Goal: Information Seeking & Learning: Learn about a topic

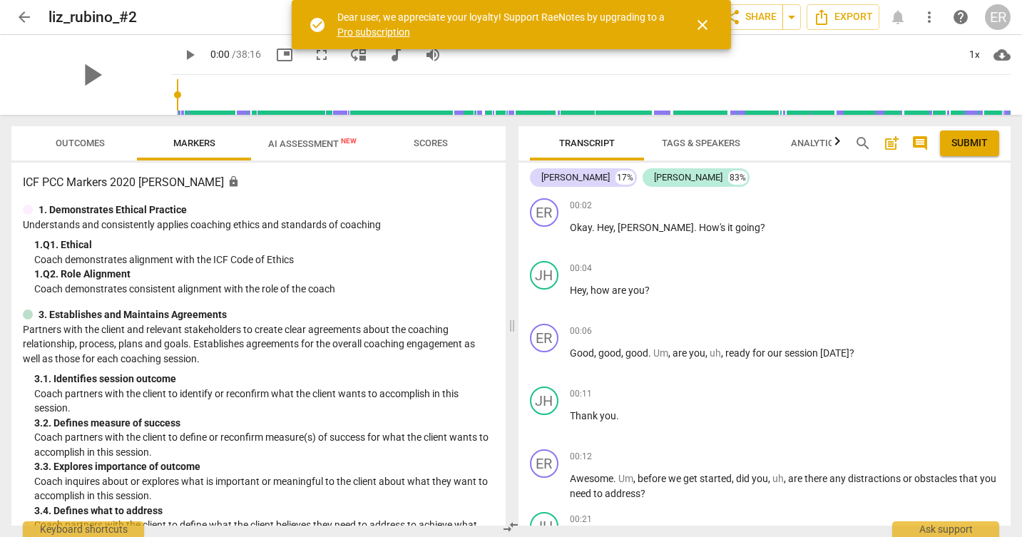
click at [705, 21] on span "close" at bounding box center [702, 24] width 17 height 17
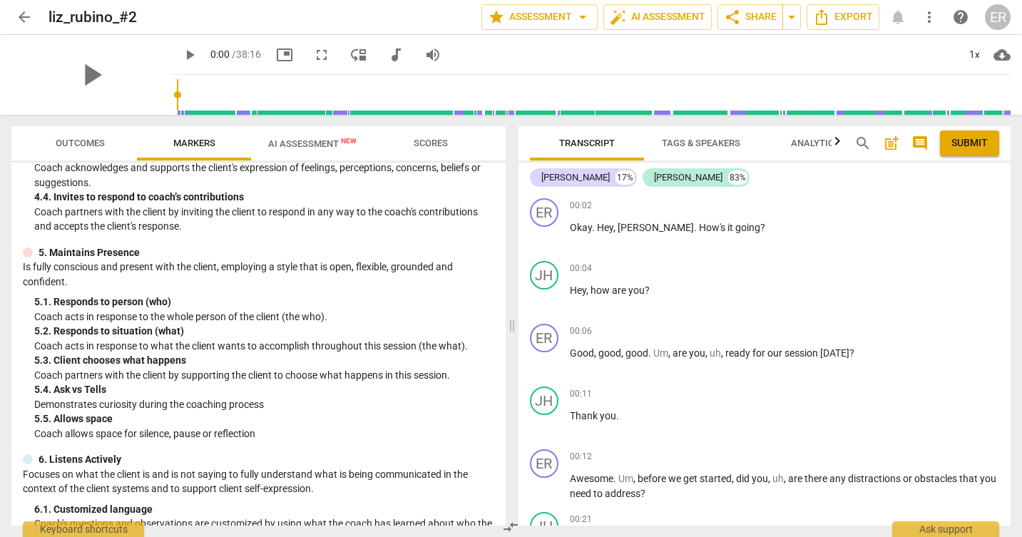
scroll to position [260, 0]
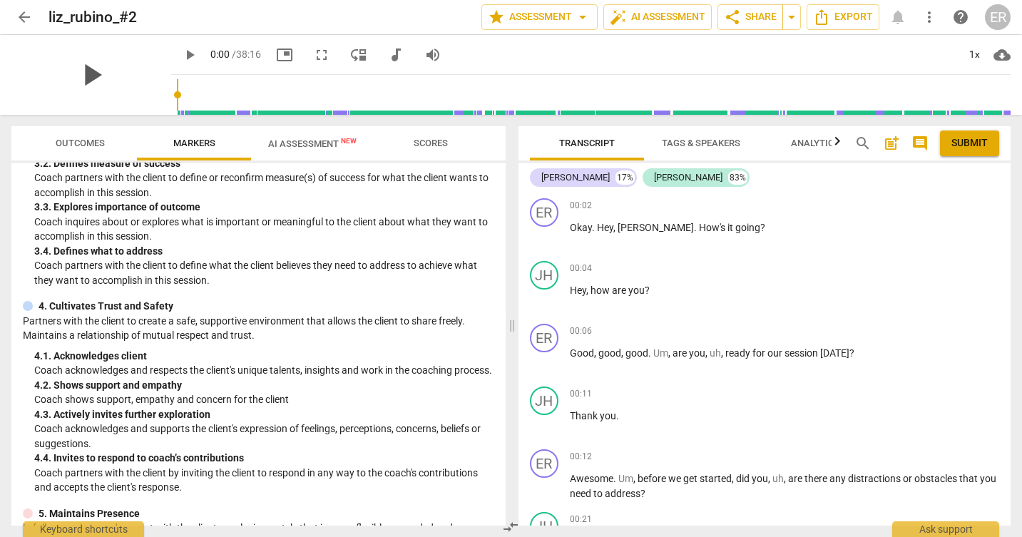
click at [78, 76] on span "play_arrow" at bounding box center [91, 74] width 37 height 37
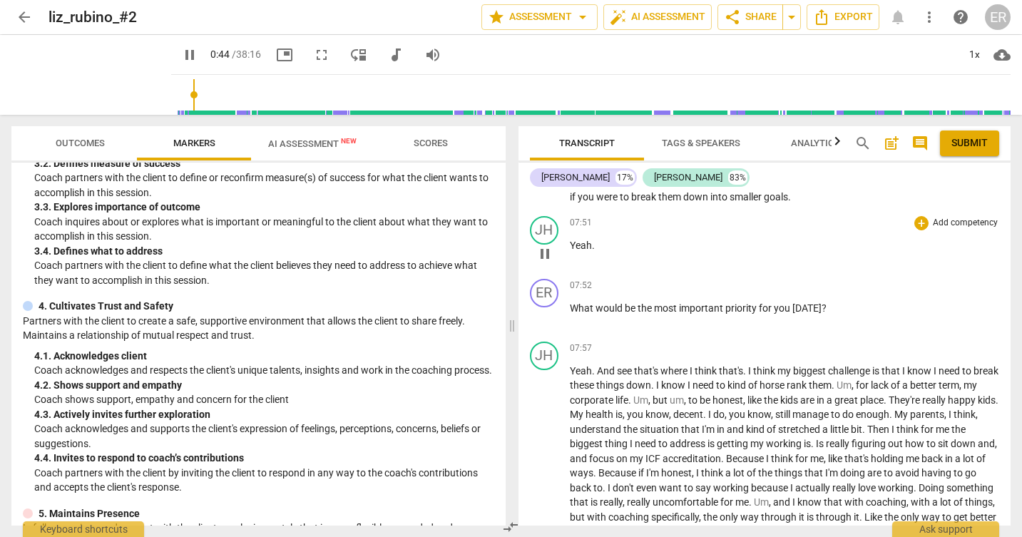
scroll to position [1747, 0]
drag, startPoint x: 179, startPoint y: 93, endPoint x: 136, endPoint y: 90, distance: 43.6
click at [177, 90] on input "range" at bounding box center [594, 95] width 834 height 46
click at [181, 62] on span "pause" at bounding box center [189, 54] width 17 height 17
type input "2"
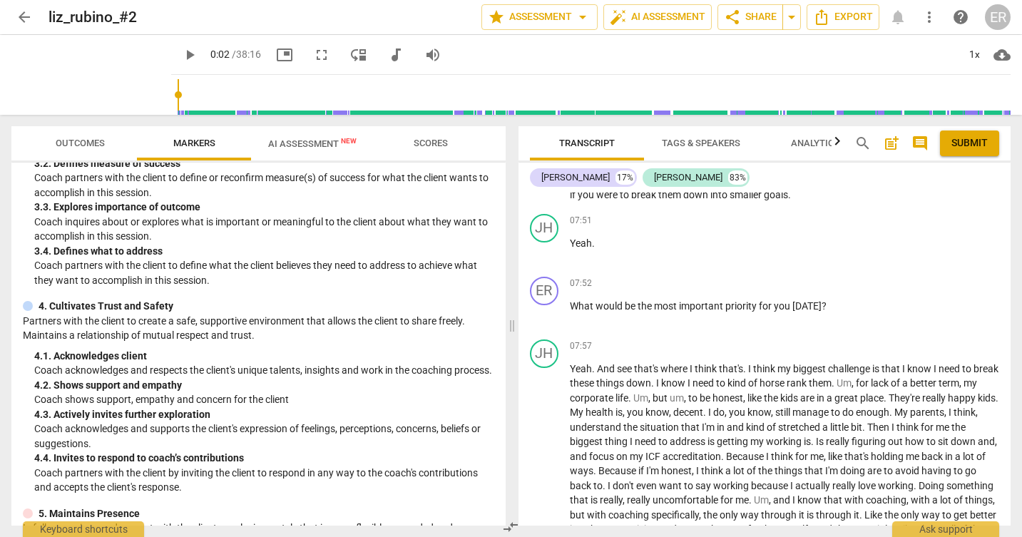
click at [34, 18] on span "arrow_back" at bounding box center [24, 17] width 26 height 17
